Goal: Transaction & Acquisition: Purchase product/service

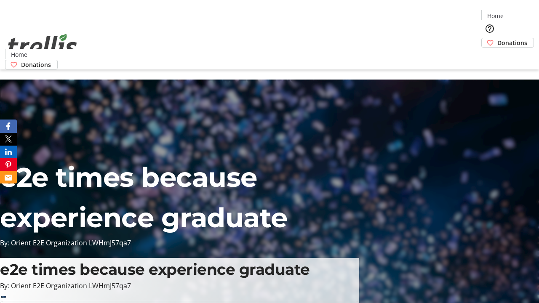
click at [498, 38] on span "Donations" at bounding box center [513, 42] width 30 height 9
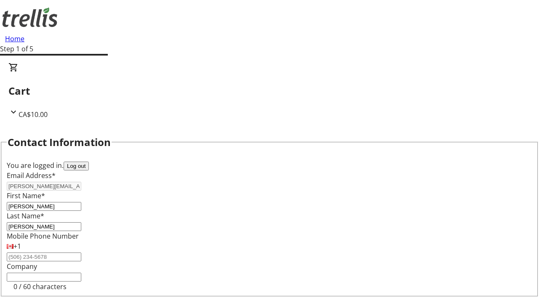
scroll to position [113, 0]
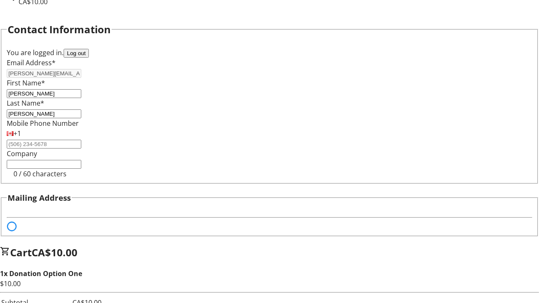
select select "BC"
select select "CA"
